Goal: Check status: Check status

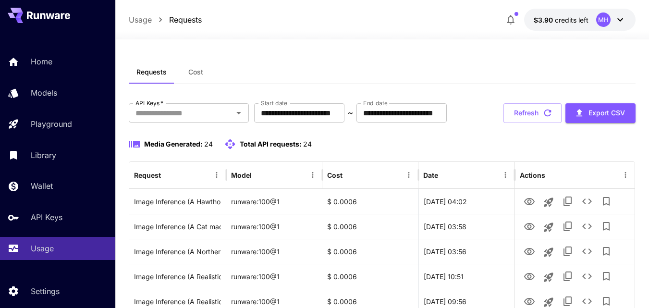
click at [192, 70] on span "Cost" at bounding box center [195, 72] width 15 height 9
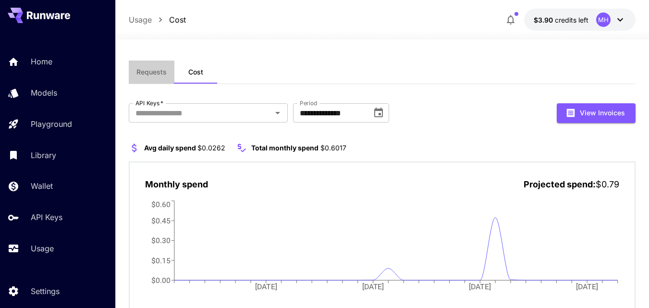
click at [164, 74] on span "Requests" at bounding box center [151, 72] width 30 height 9
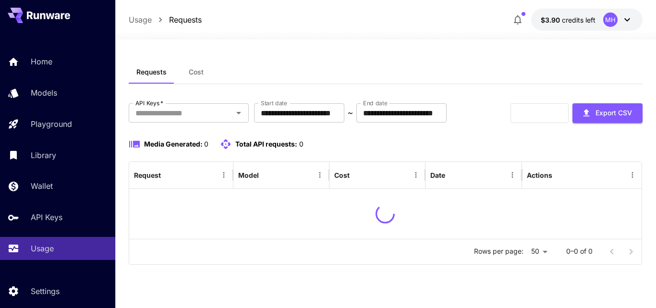
click at [625, 17] on icon at bounding box center [627, 20] width 12 height 12
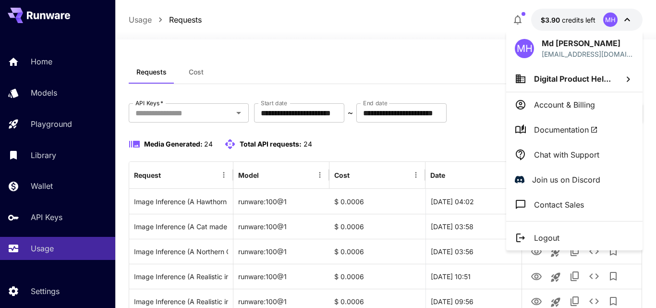
click at [337, 61] on div at bounding box center [328, 154] width 656 height 308
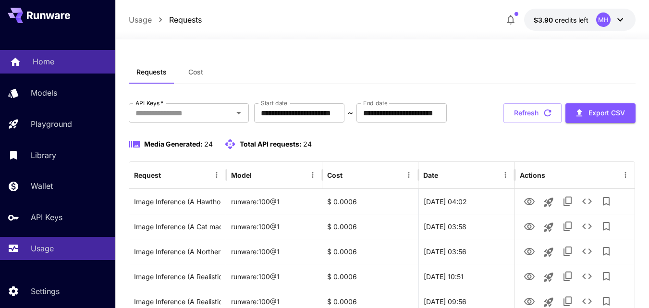
click at [77, 62] on div "Home" at bounding box center [70, 62] width 75 height 12
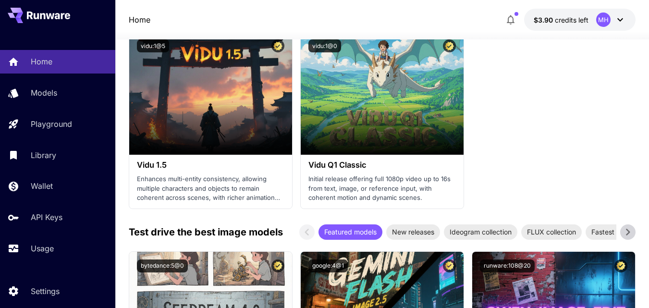
scroll to position [1153, 0]
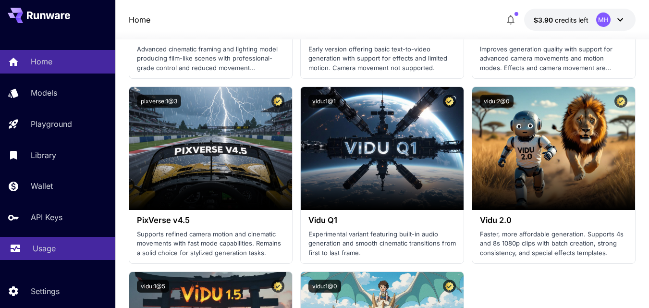
click at [60, 245] on div "Usage" at bounding box center [70, 249] width 75 height 12
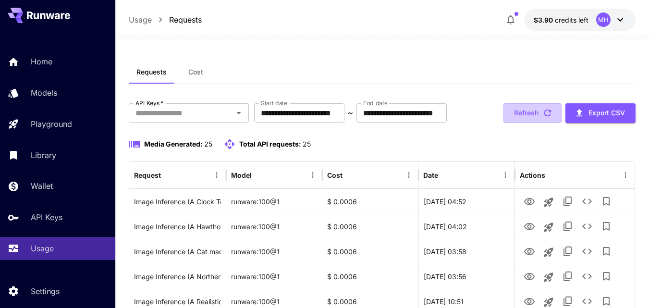
click at [511, 123] on button "Refresh" at bounding box center [532, 113] width 58 height 20
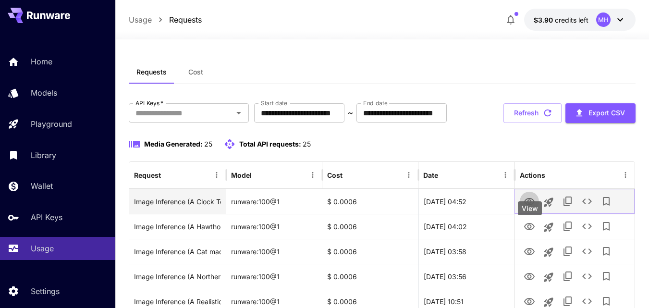
click at [531, 205] on icon "View" at bounding box center [529, 201] width 11 height 7
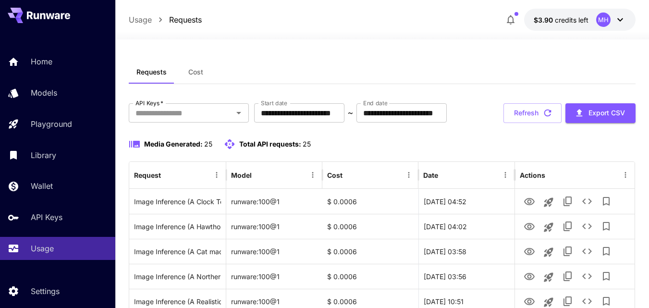
click at [303, 78] on div "Requests Cost" at bounding box center [382, 73] width 507 height 24
click at [523, 123] on button "Refresh" at bounding box center [532, 113] width 58 height 20
click at [519, 123] on button "Refresh" at bounding box center [532, 113] width 58 height 20
click at [508, 123] on button "Refresh" at bounding box center [532, 113] width 58 height 20
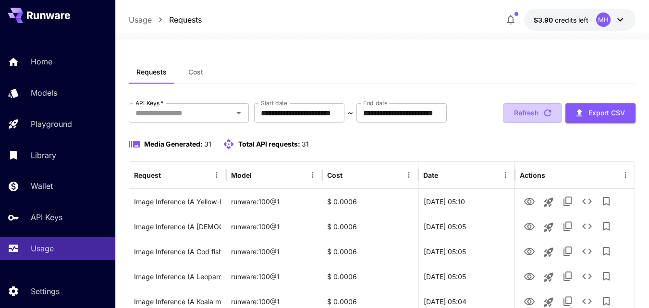
click at [508, 123] on button "Refresh" at bounding box center [532, 113] width 58 height 20
click at [519, 123] on div "**********" at bounding box center [382, 113] width 507 height 20
click at [521, 123] on button "Refresh" at bounding box center [532, 113] width 58 height 20
click at [527, 123] on button "Refresh" at bounding box center [532, 113] width 58 height 20
click at [521, 123] on button "Refresh" at bounding box center [532, 113] width 58 height 20
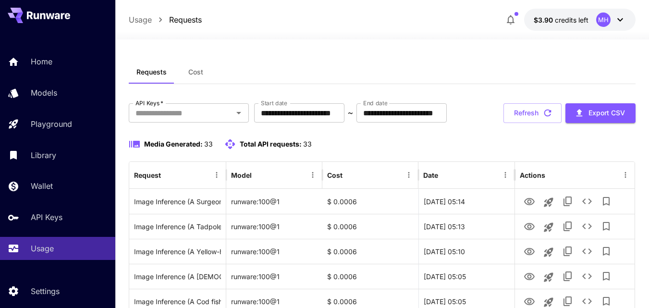
click at [528, 123] on button "Refresh" at bounding box center [532, 113] width 58 height 20
click at [527, 123] on button "Refresh" at bounding box center [532, 113] width 58 height 20
click at [536, 123] on button "Refresh" at bounding box center [532, 113] width 58 height 20
